Goal: Task Accomplishment & Management: Use online tool/utility

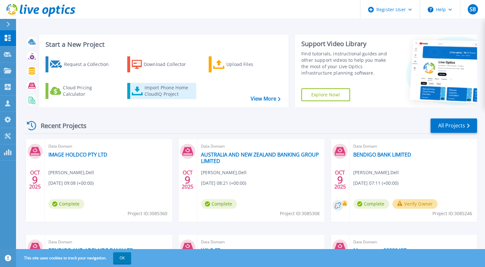
click at [154, 88] on div "Import Phone Home CloudIQ Project" at bounding box center [169, 91] width 50 height 13
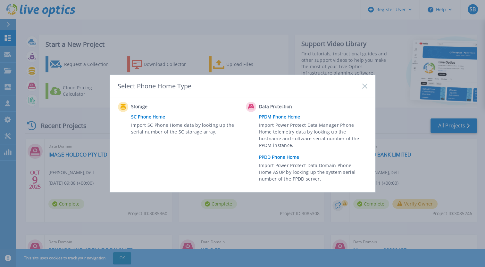
click at [285, 155] on link "PPDD Phone Home" at bounding box center [314, 157] width 111 height 10
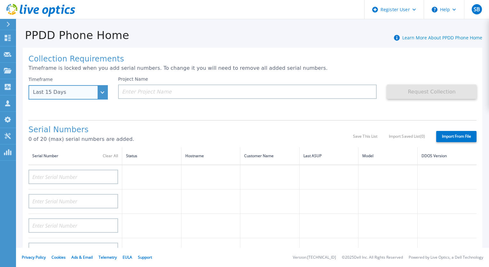
click at [101, 89] on div "Last 15 Days" at bounding box center [68, 92] width 79 height 14
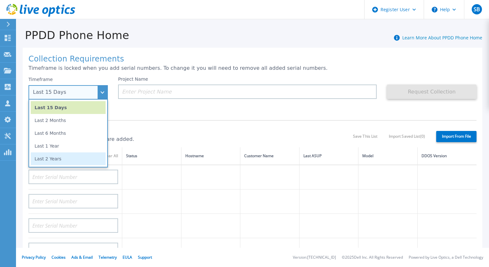
click at [69, 155] on li "Last 2 Years" at bounding box center [68, 158] width 75 height 13
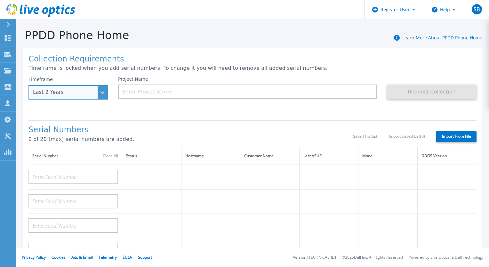
click at [106, 93] on div "Last 2 Years" at bounding box center [68, 92] width 79 height 14
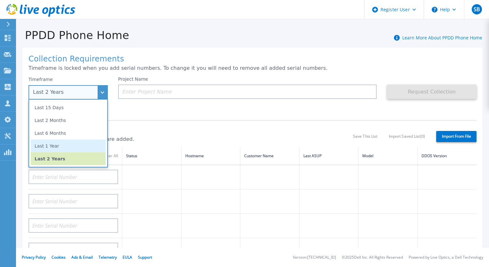
click at [67, 144] on li "Last 1 Year" at bounding box center [68, 146] width 75 height 13
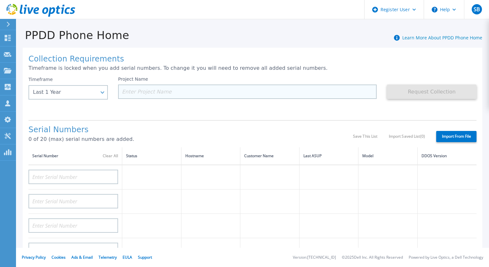
click at [174, 90] on input at bounding box center [247, 92] width 259 height 14
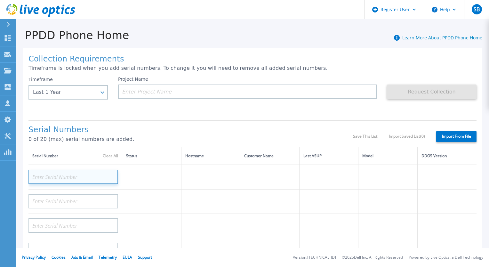
click at [78, 171] on input at bounding box center [74, 177] width 90 height 14
paste input "CKM00184300232"
type input "CKM00184300232"
click at [176, 122] on div "Serial Numbers 0 of 20 (max) serial numbers are added. Save This List Import Sa…" at bounding box center [253, 133] width 448 height 27
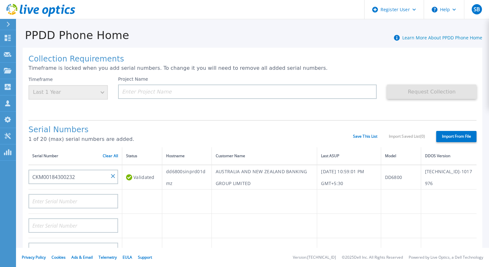
click at [246, 171] on td "AUSTRALIA AND NEW ZEALAND BANKING GROUP LIMITED" at bounding box center [264, 177] width 105 height 25
copy td "AUSTRALIA AND NEW ZEALAND BANKING GROUP LIMITED"
click at [227, 94] on input at bounding box center [247, 92] width 259 height 14
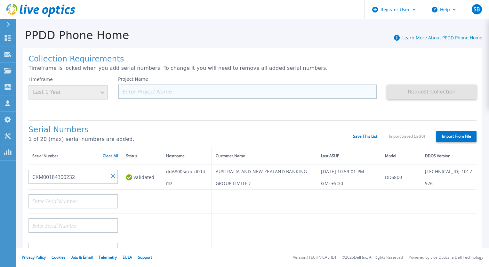
paste input "AUSTRALIA AND NEW ZEALAND BANKING GROUP LIMITED"
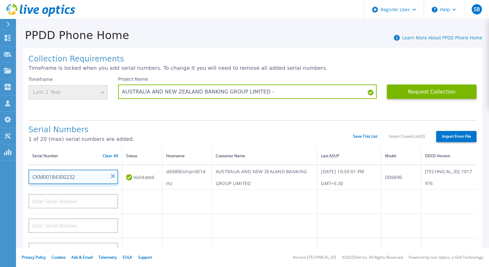
click at [71, 174] on input "CKM00184300232" at bounding box center [74, 177] width 90 height 14
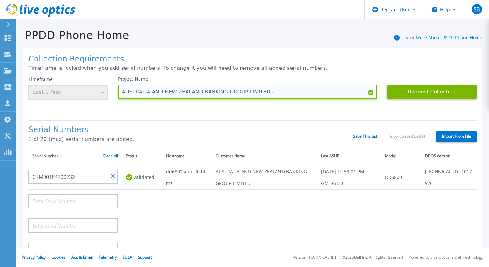
click at [295, 93] on input "AUSTRALIA AND NEW ZEALAND BANKING GROUP LIMITED -" at bounding box center [247, 92] width 259 height 14
paste input "CKM00184300232"
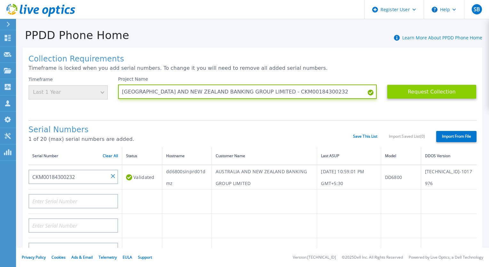
type input "AUSTRALIA AND NEW ZEALAND BANKING GROUP LIMITED - CKM00184300232"
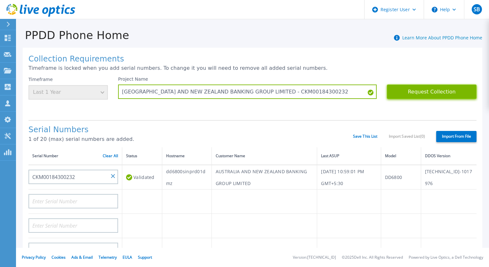
click at [436, 90] on button "Request Collection" at bounding box center [432, 92] width 90 height 14
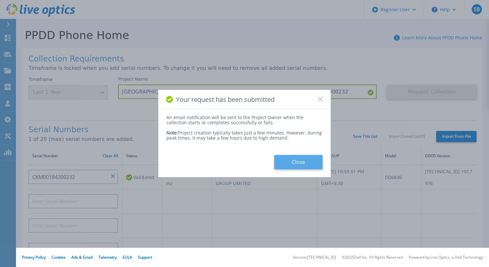
click at [288, 166] on button "Close" at bounding box center [298, 162] width 48 height 14
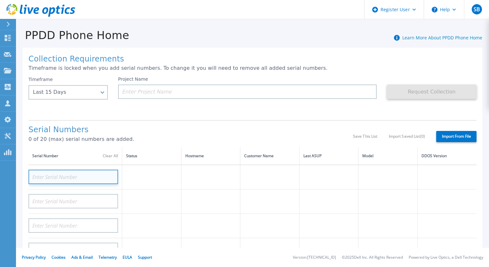
click at [102, 178] on input at bounding box center [74, 177] width 90 height 14
paste input "CKM00184400848"
type input "CKM00184400848"
click at [167, 174] on td at bounding box center [151, 177] width 59 height 25
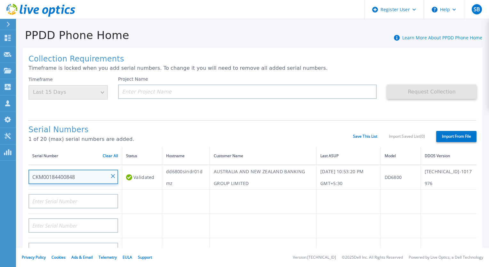
click at [110, 177] on input "CKM00184400848" at bounding box center [74, 177] width 90 height 14
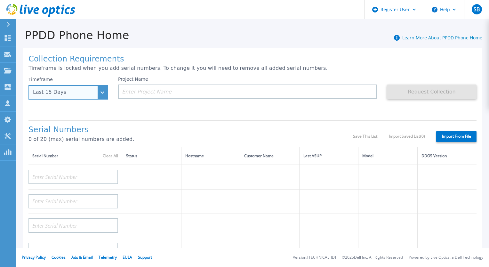
click at [99, 92] on div "Last 15 Days" at bounding box center [68, 92] width 79 height 14
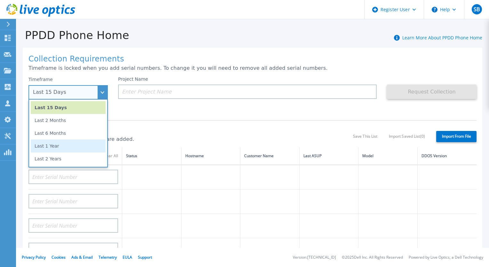
click at [84, 147] on li "Last 1 Year" at bounding box center [68, 146] width 75 height 13
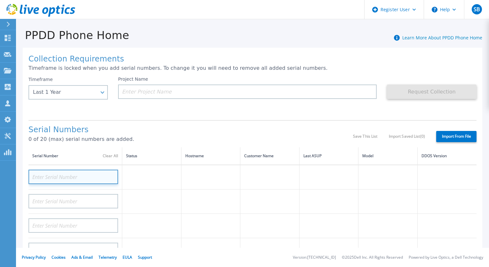
click at [87, 182] on input at bounding box center [74, 177] width 90 height 14
paste input "CKM00184400848"
type input "CKM00184400848"
click at [203, 122] on div "Serial Numbers 0 of 20 (max) serial numbers are added. Save This List Import Sa…" at bounding box center [253, 133] width 448 height 27
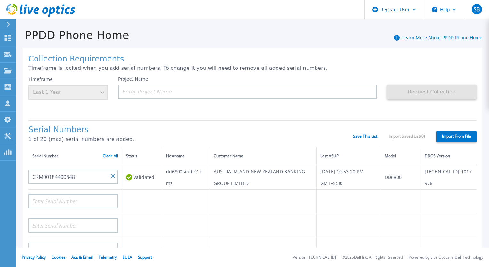
click at [236, 171] on td "AUSTRALIA AND NEW ZEALAND BANKING GROUP LIMITED" at bounding box center [263, 177] width 107 height 25
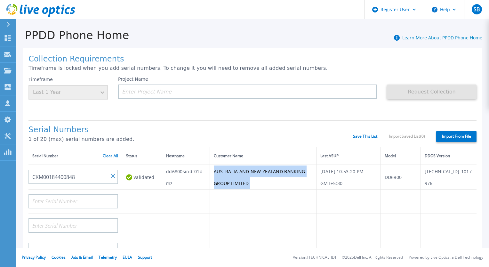
click at [236, 171] on td "AUSTRALIA AND NEW ZEALAND BANKING GROUP LIMITED" at bounding box center [263, 177] width 107 height 25
copy td "AUSTRALIA AND NEW ZEALAND BANKING GROUP LIMITED"
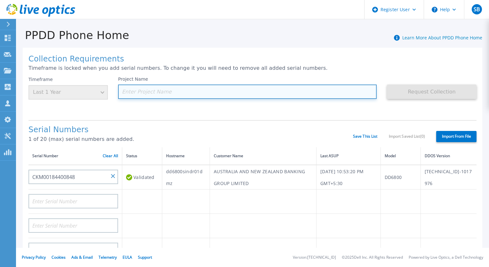
click at [207, 88] on input at bounding box center [247, 92] width 259 height 14
paste input "AUSTRALIA AND NEW ZEALAND BANKING GROUP LIMITED"
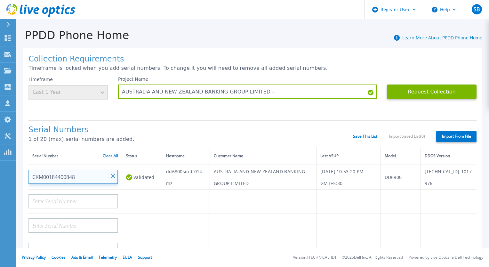
click at [72, 178] on input "CKM00184400848" at bounding box center [74, 177] width 90 height 14
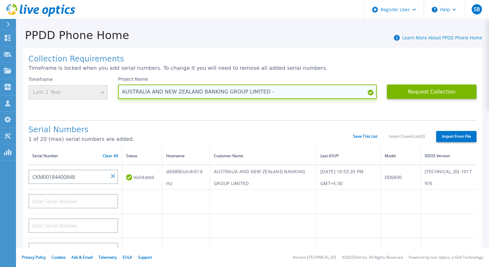
click at [293, 94] on input "AUSTRALIA AND NEW ZEALAND BANKING GROUP LIMITED -" at bounding box center [247, 92] width 259 height 14
paste input "CKM00184400848"
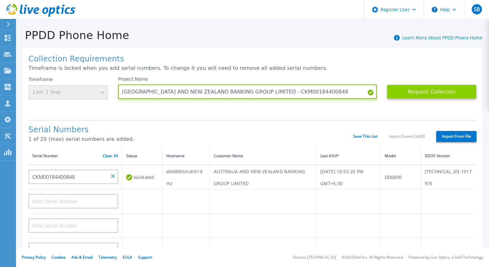
type input "[GEOGRAPHIC_DATA] AND NEW ZEALAND BANKING GROUP LIMITED - CKM00184400848"
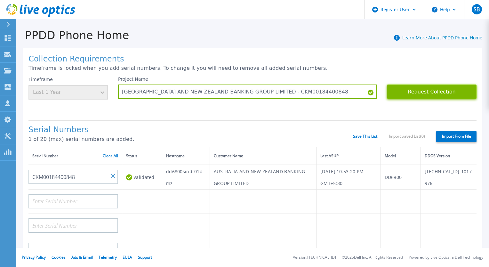
click at [446, 93] on button "Request Collection" at bounding box center [432, 92] width 90 height 14
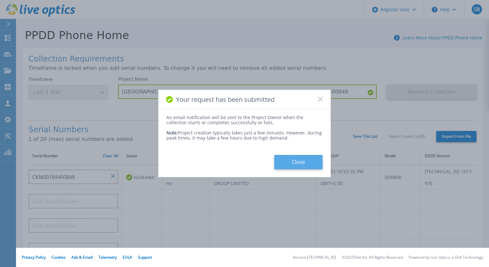
click at [295, 165] on button "Close" at bounding box center [298, 162] width 48 height 14
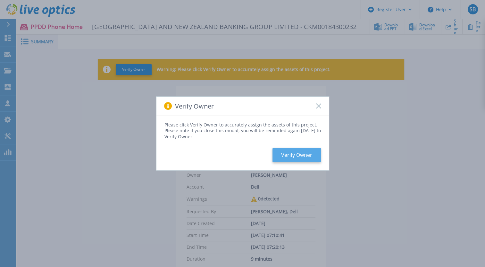
click at [291, 157] on button "Verify Owner" at bounding box center [296, 155] width 48 height 14
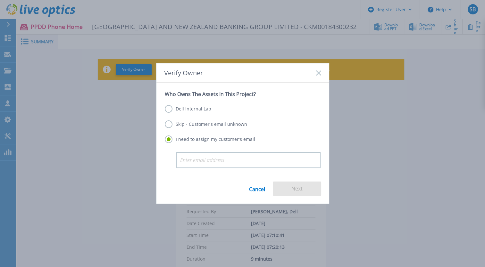
click at [171, 108] on label "Dell Internal Lab" at bounding box center [188, 109] width 46 height 8
click at [0, 0] on input "Dell Internal Lab" at bounding box center [0, 0] width 0 height 0
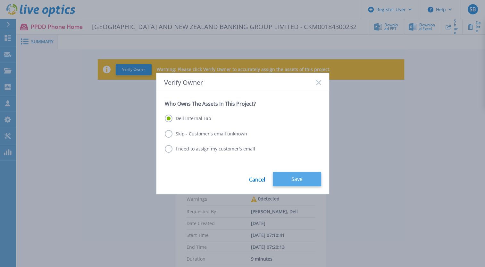
click at [307, 181] on button "Save" at bounding box center [297, 179] width 48 height 14
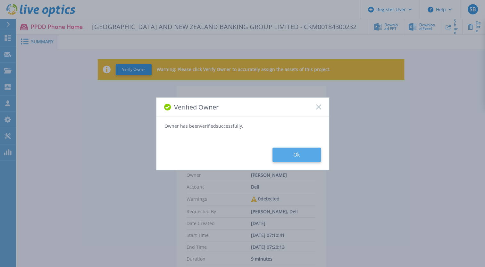
click at [295, 151] on button "Ok" at bounding box center [296, 155] width 48 height 14
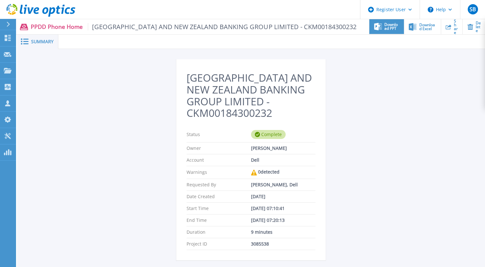
click at [384, 27] on span "Download PPT" at bounding box center [391, 27] width 15 height 8
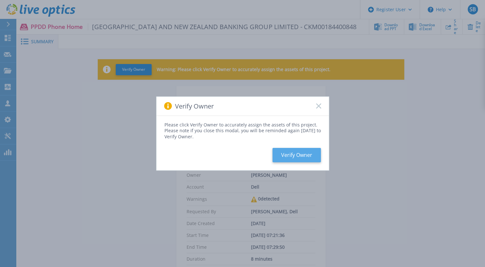
click at [297, 159] on button "Verify Owner" at bounding box center [296, 155] width 48 height 14
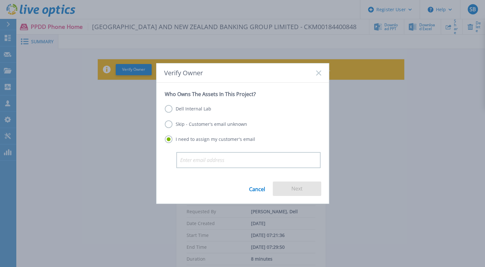
click at [178, 110] on label "Dell Internal Lab" at bounding box center [188, 109] width 46 height 8
click at [0, 0] on input "Dell Internal Lab" at bounding box center [0, 0] width 0 height 0
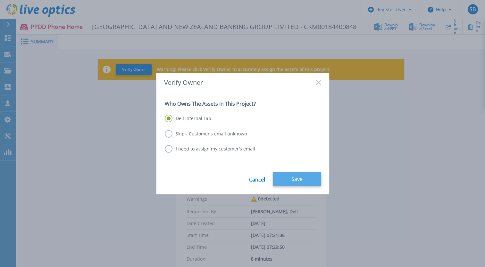
click at [286, 179] on button "Save" at bounding box center [297, 179] width 48 height 14
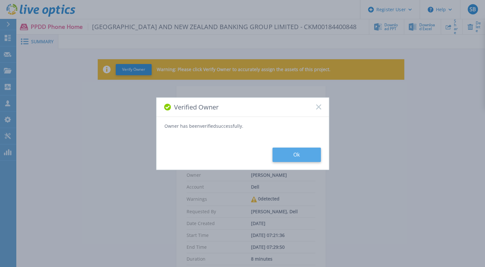
click at [308, 157] on button "Ok" at bounding box center [296, 155] width 48 height 14
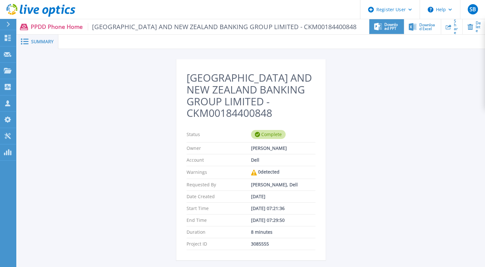
click at [369, 32] on div "Download PPT" at bounding box center [386, 26] width 35 height 15
